Goal: Communication & Community: Ask a question

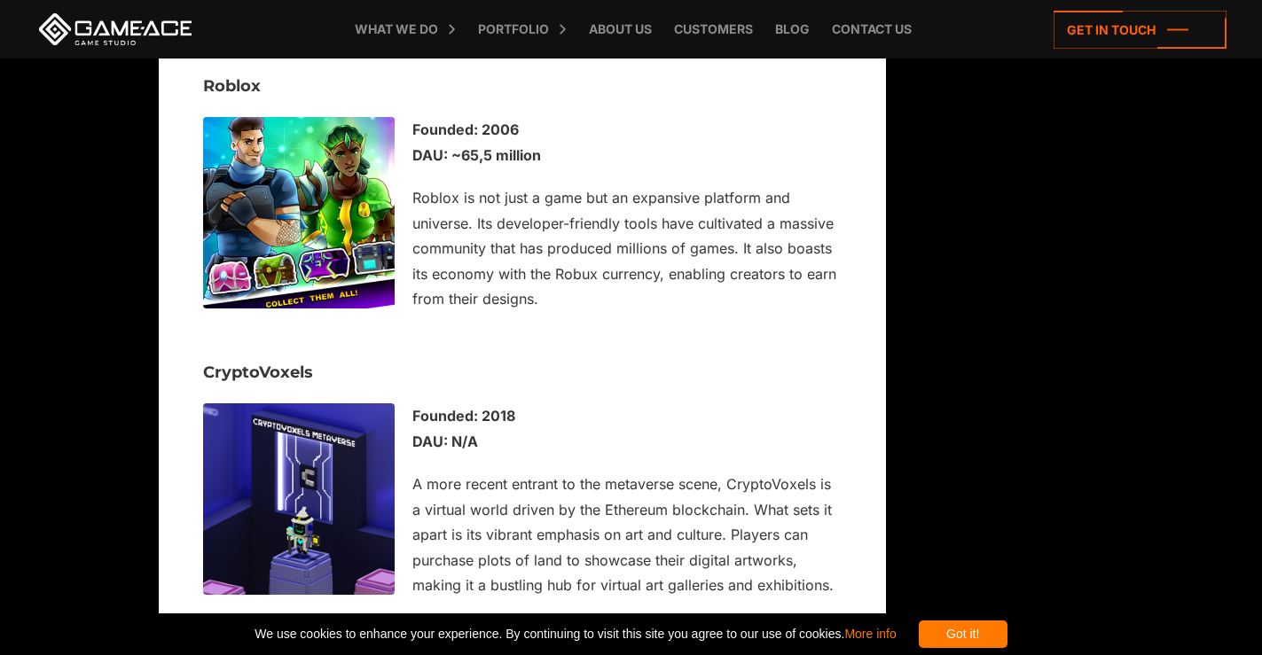
scroll to position [9132, 0]
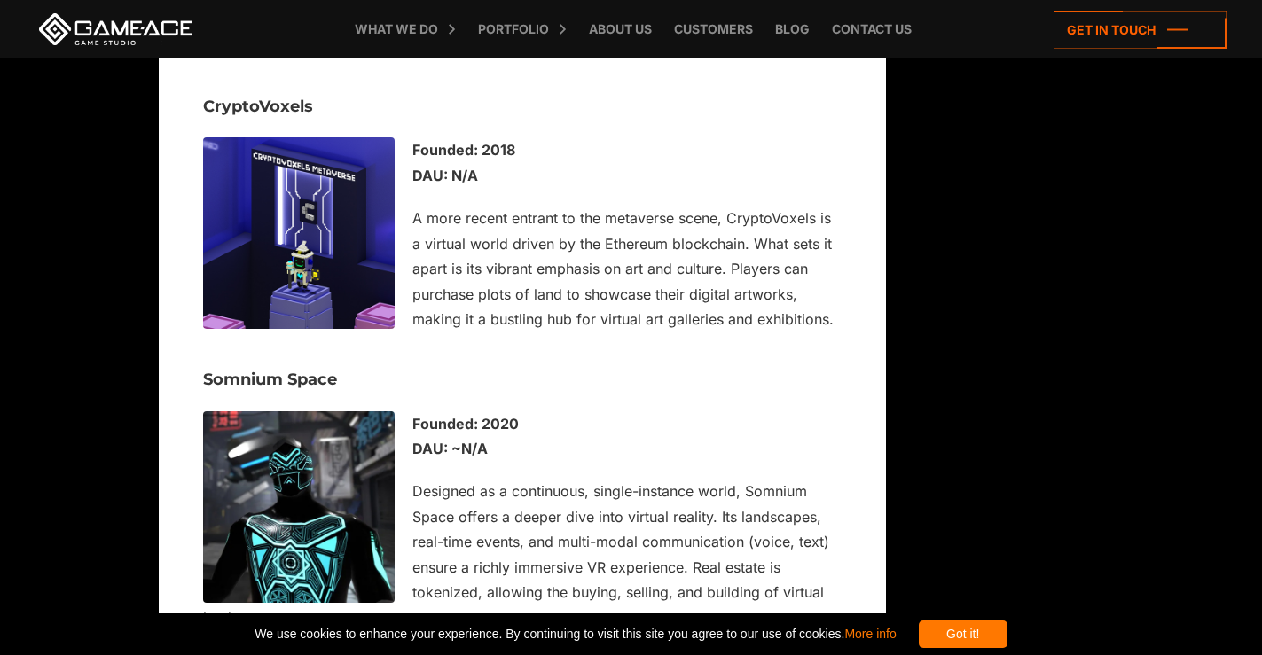
click at [0, 0] on link "Get In Touch" at bounding box center [0, 0] width 0 height 0
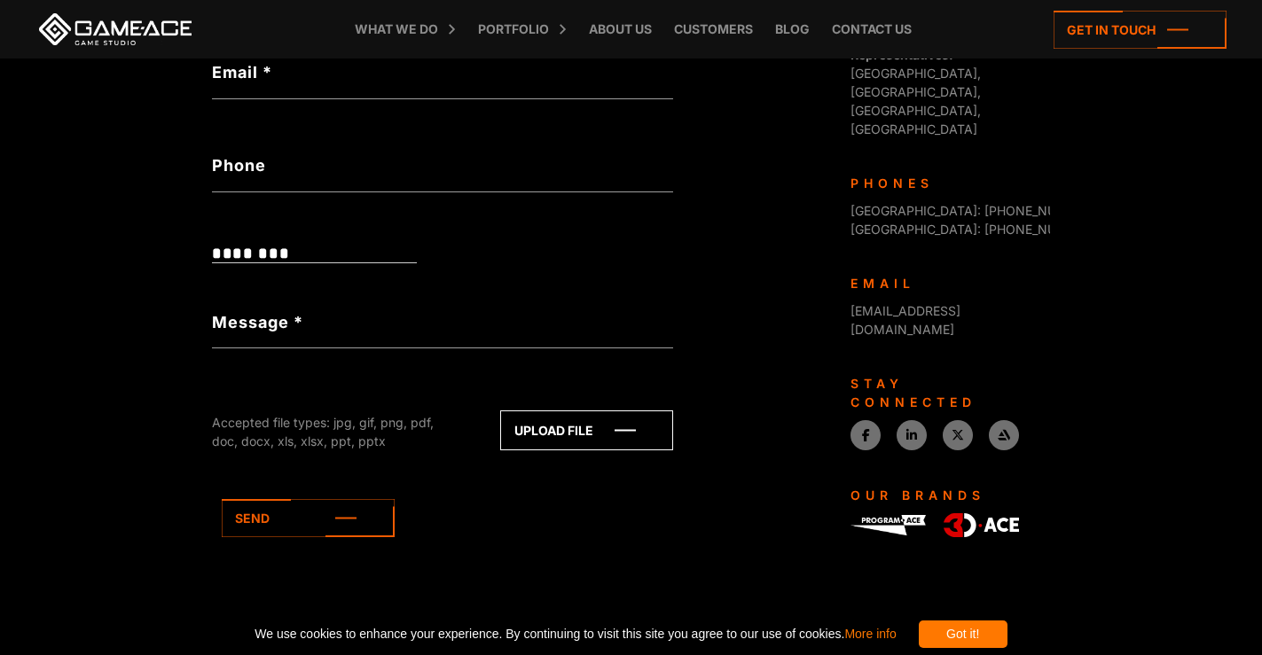
scroll to position [3990, 0]
